Goal: Register for event/course

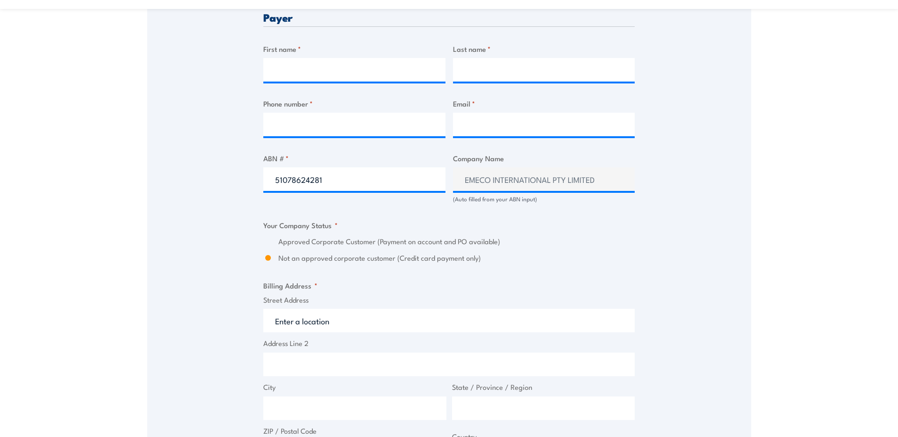
scroll to position [481, 0]
click at [333, 185] on input "51078624281" at bounding box center [354, 180] width 182 height 24
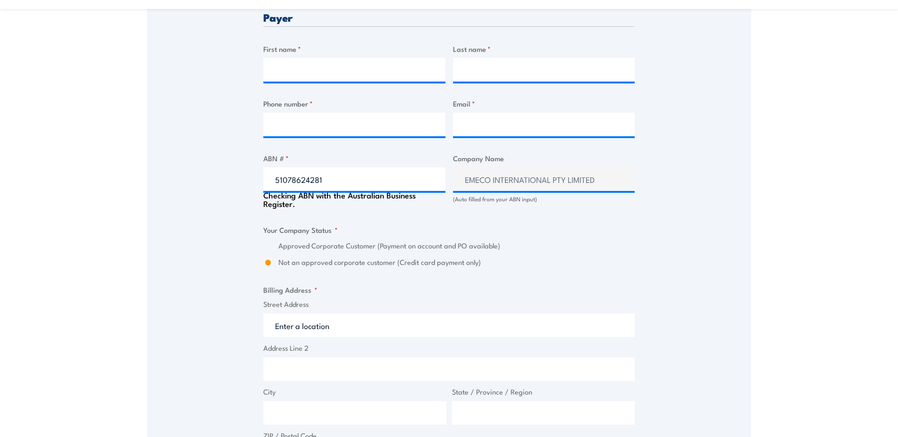
scroll to position [289, 0]
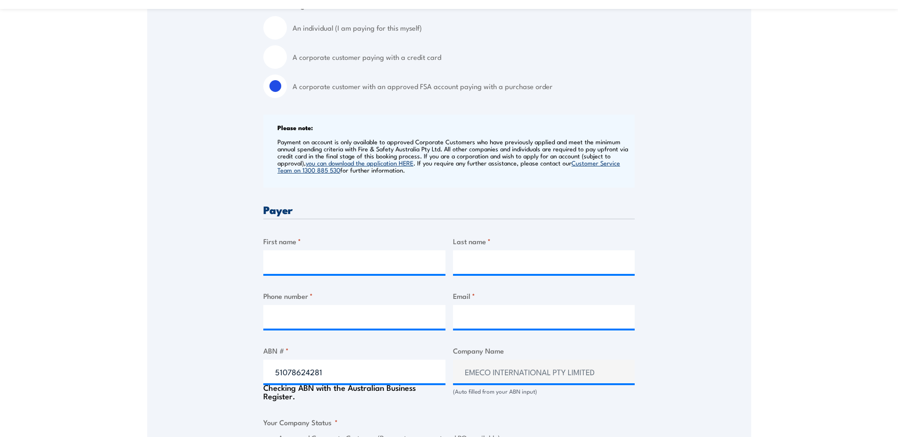
radio input "true"
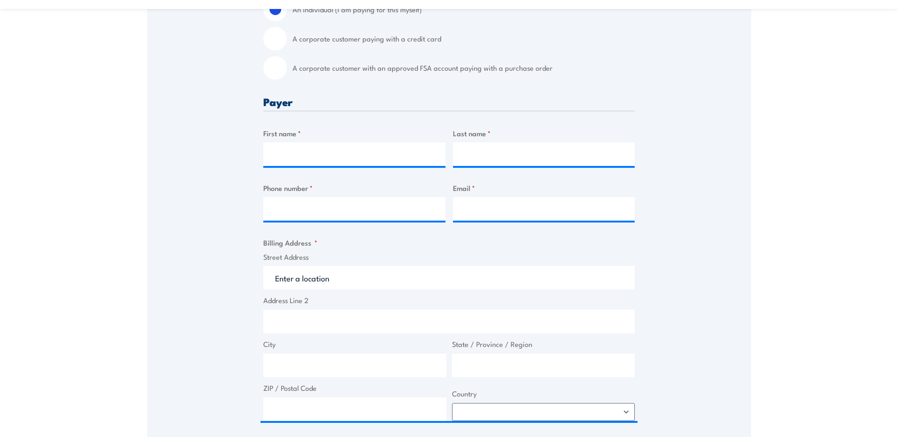
scroll to position [115, 0]
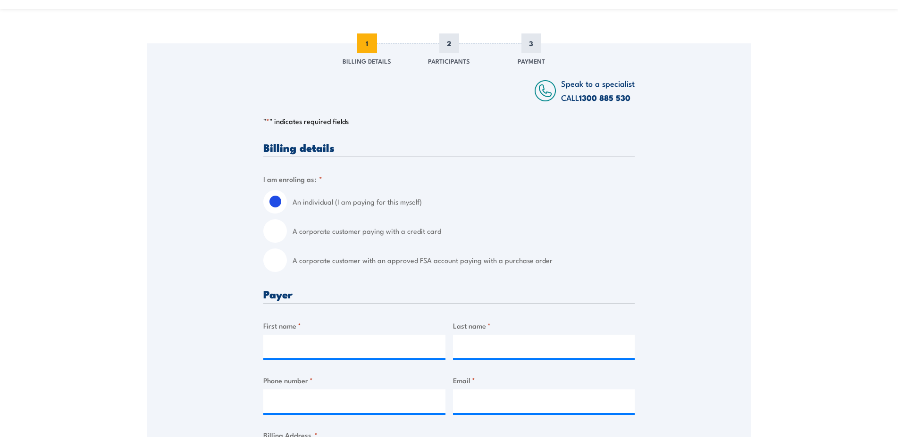
click at [277, 269] on input "A corporate customer with an approved FSA account paying with a purchase order" at bounding box center [275, 261] width 24 height 24
radio input "true"
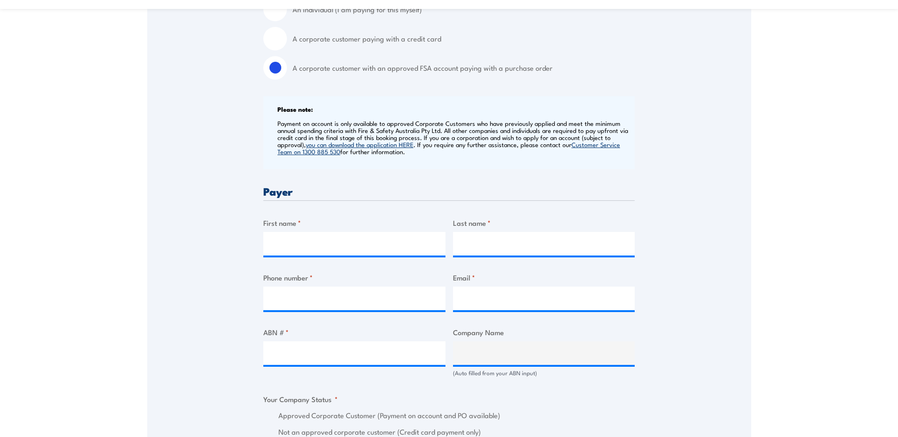
scroll to position [548, 0]
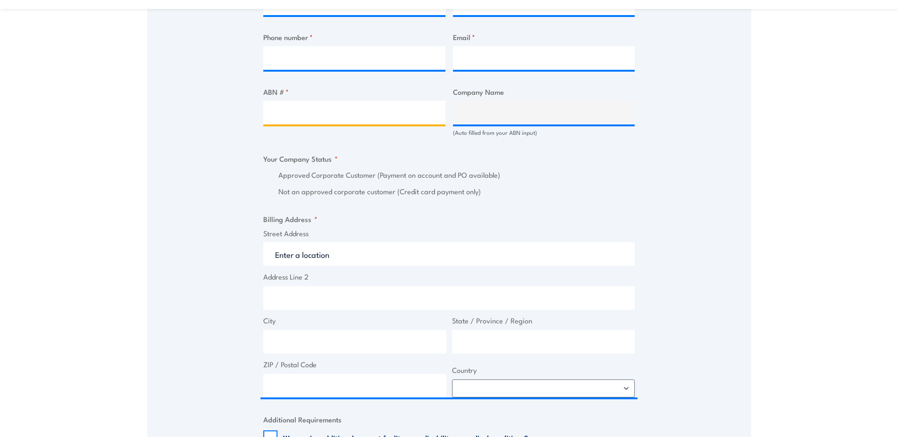
click at [341, 118] on input "ABN # *" at bounding box center [354, 113] width 182 height 24
paste input "51078624281"
type input "51078624281"
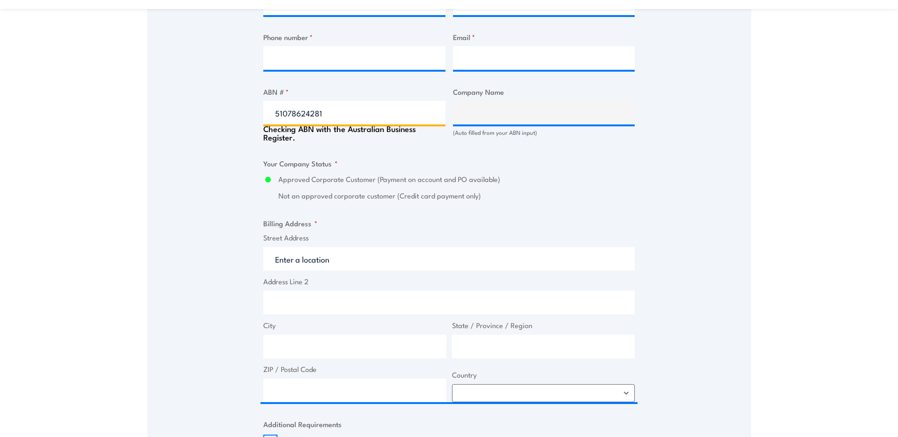
type input "EMECO INTERNATIONAL PTY LIMITED"
radio input "true"
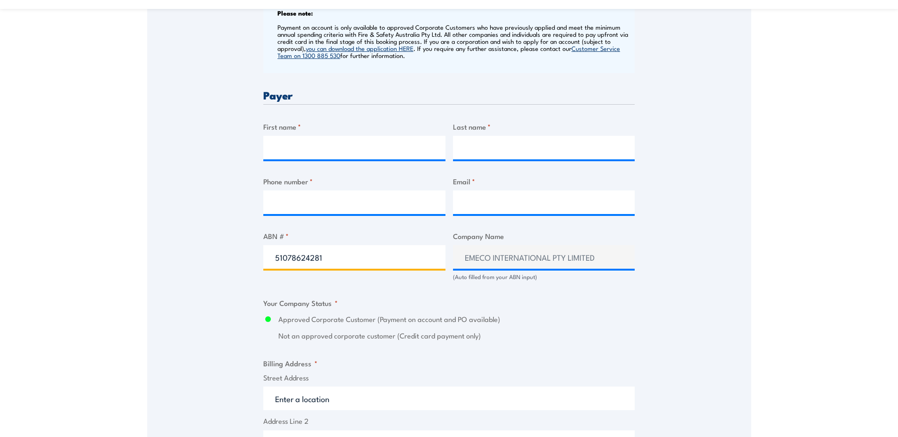
scroll to position [355, 0]
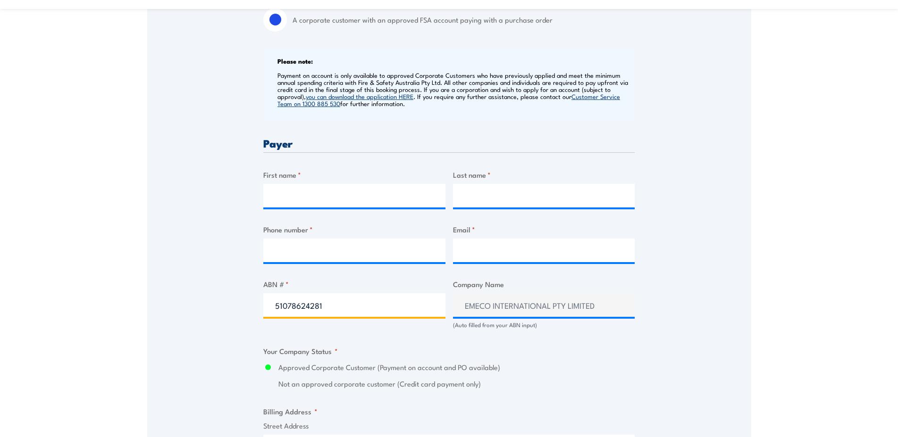
type input "51078624281"
